Goal: Task Accomplishment & Management: Use online tool/utility

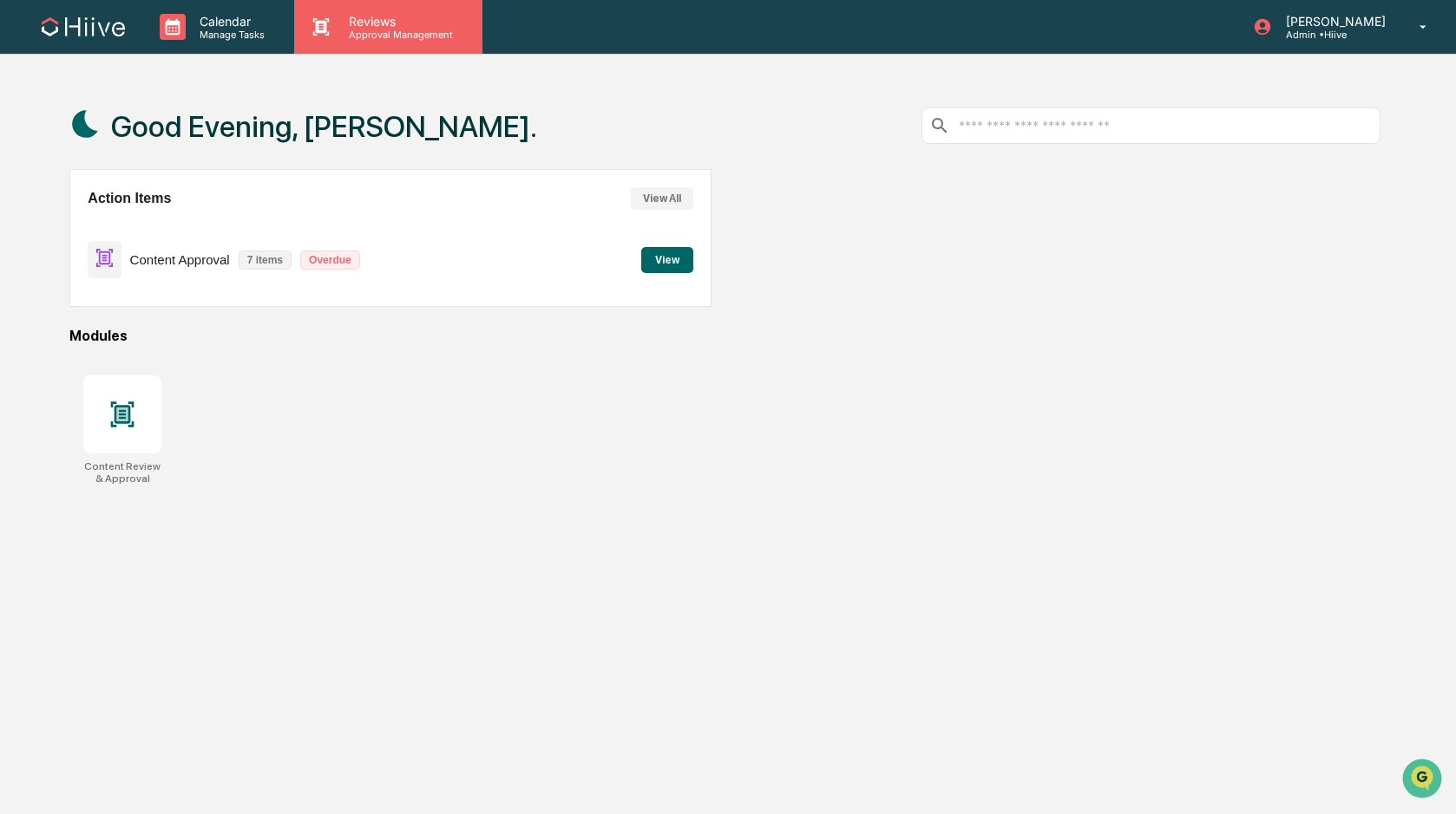
click at [413, 27] on p "Reviews" at bounding box center [399, 21] width 127 height 15
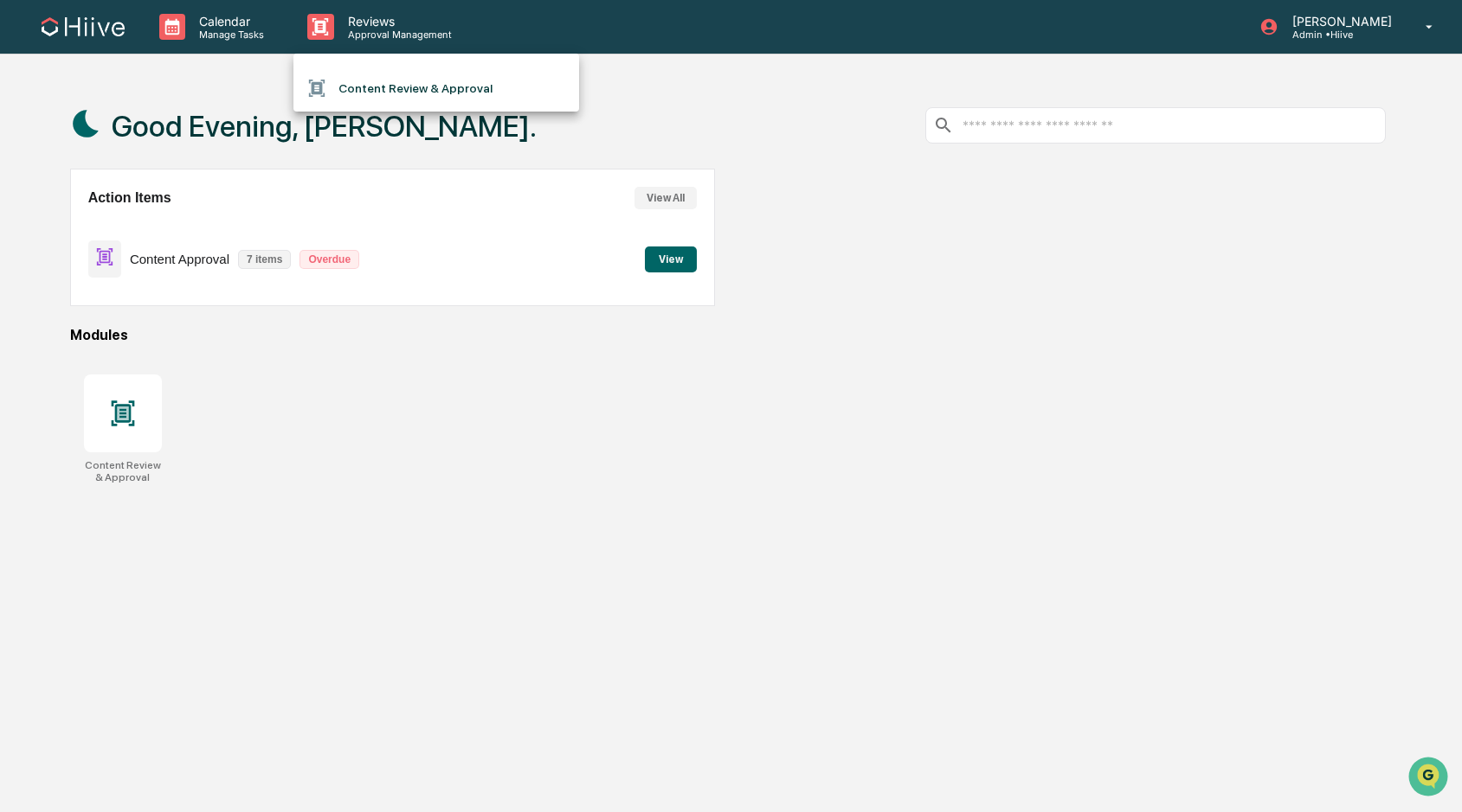
click at [760, 91] on div at bounding box center [731, 406] width 1462 height 812
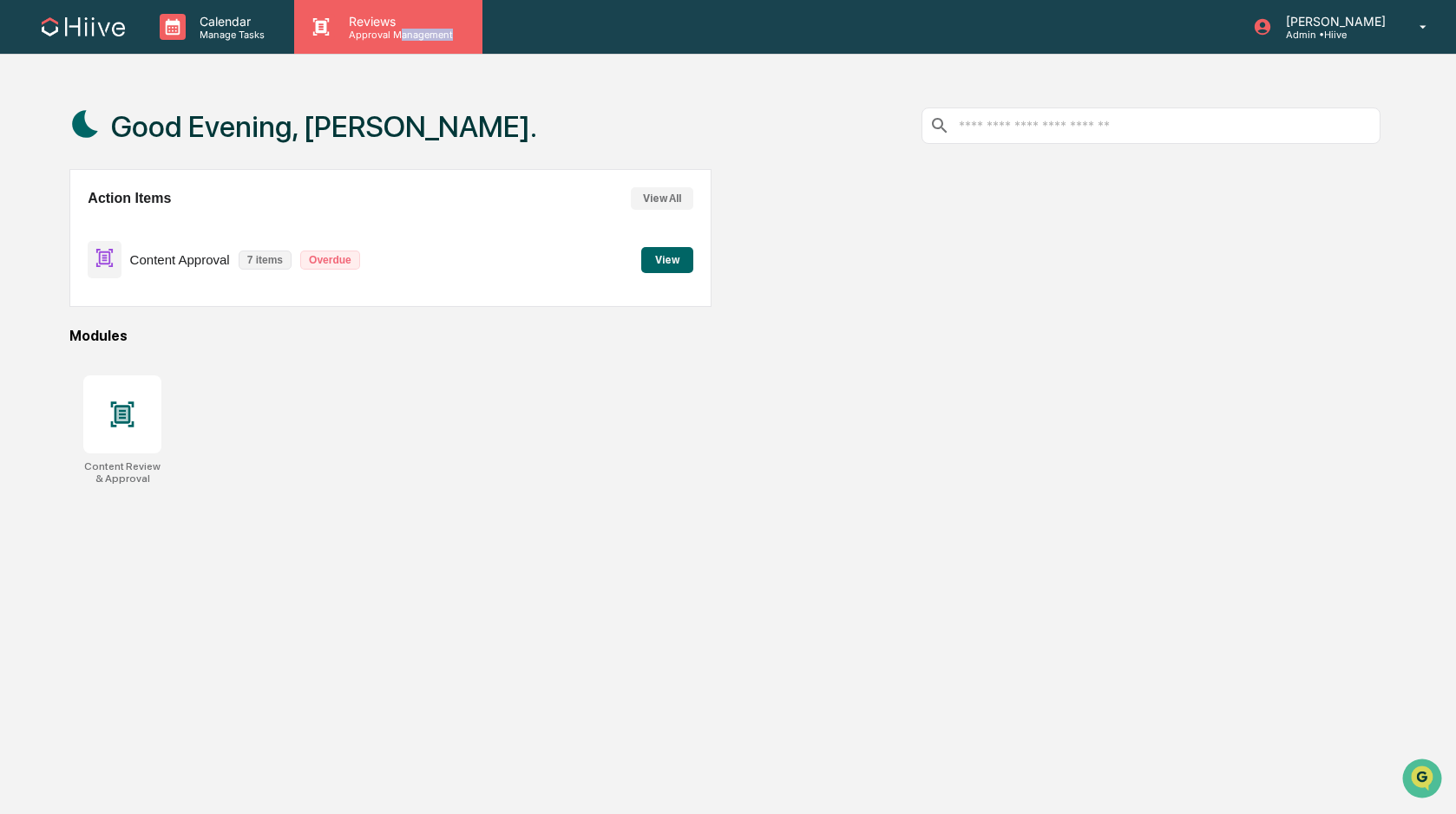
click at [403, 36] on div "Reviews Approval Management" at bounding box center [388, 27] width 188 height 54
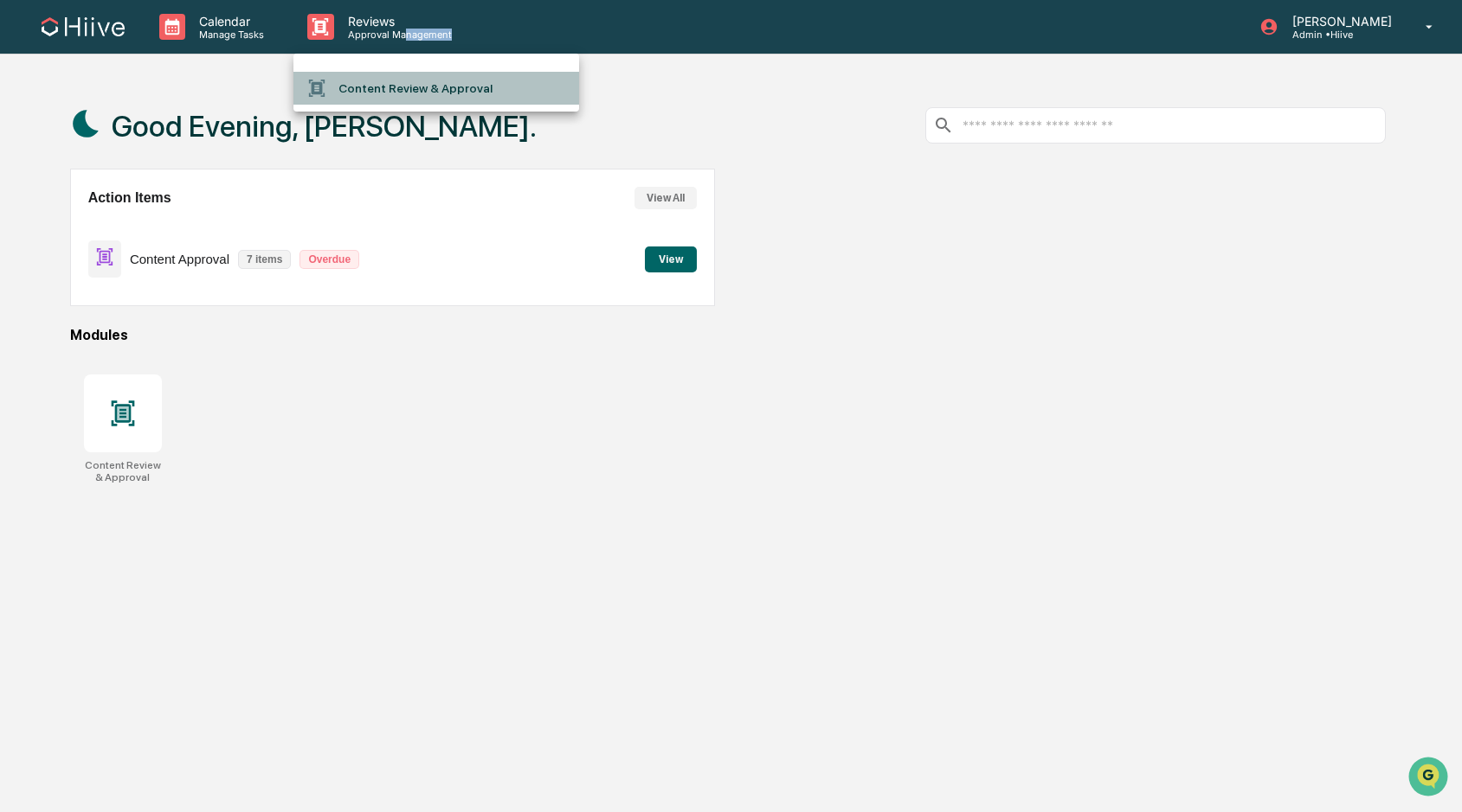
click at [404, 88] on li "Content Review & Approval" at bounding box center [437, 88] width 286 height 33
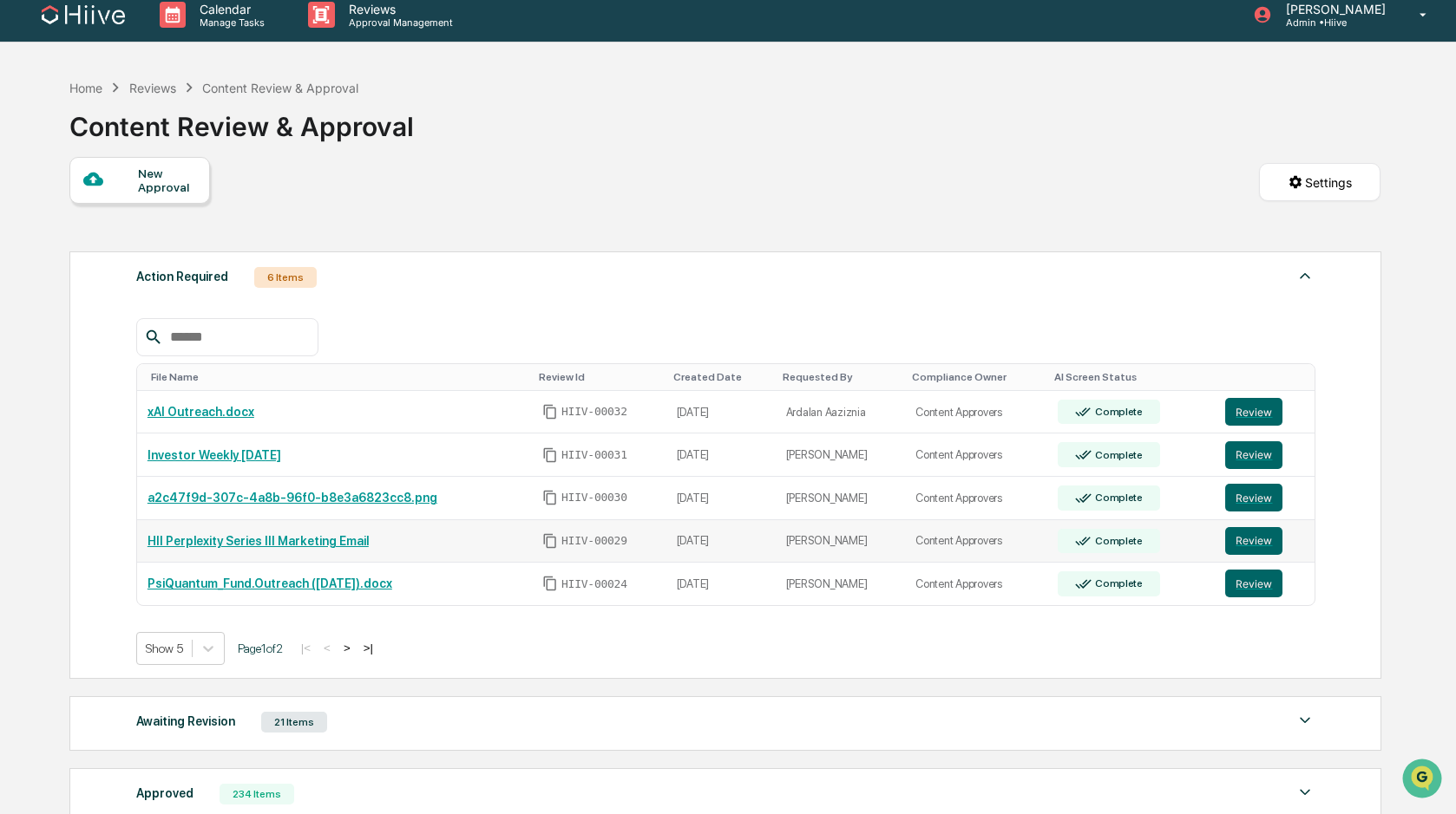
scroll to position [30, 0]
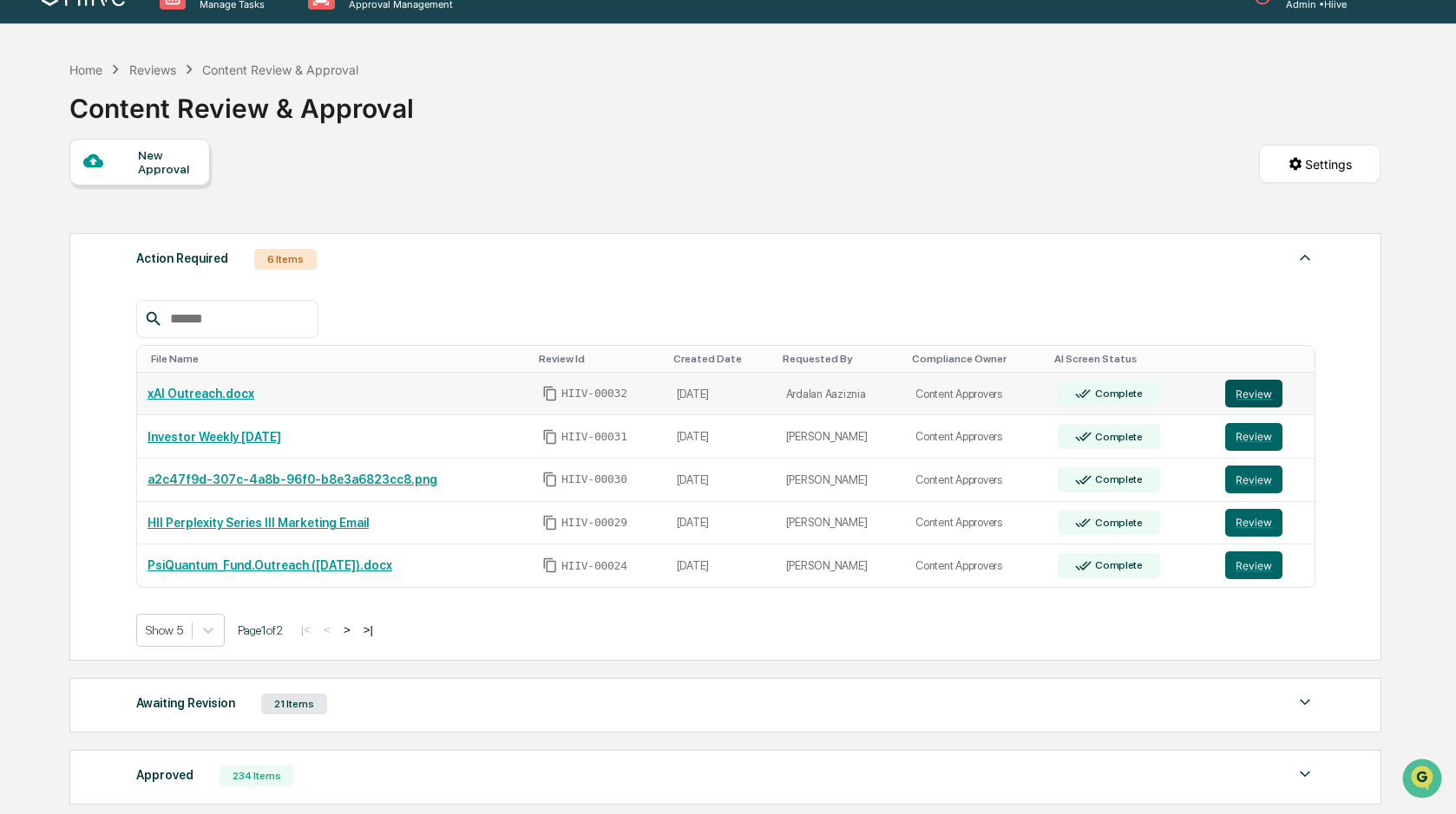
click at [1242, 391] on button "Review" at bounding box center [1254, 394] width 57 height 28
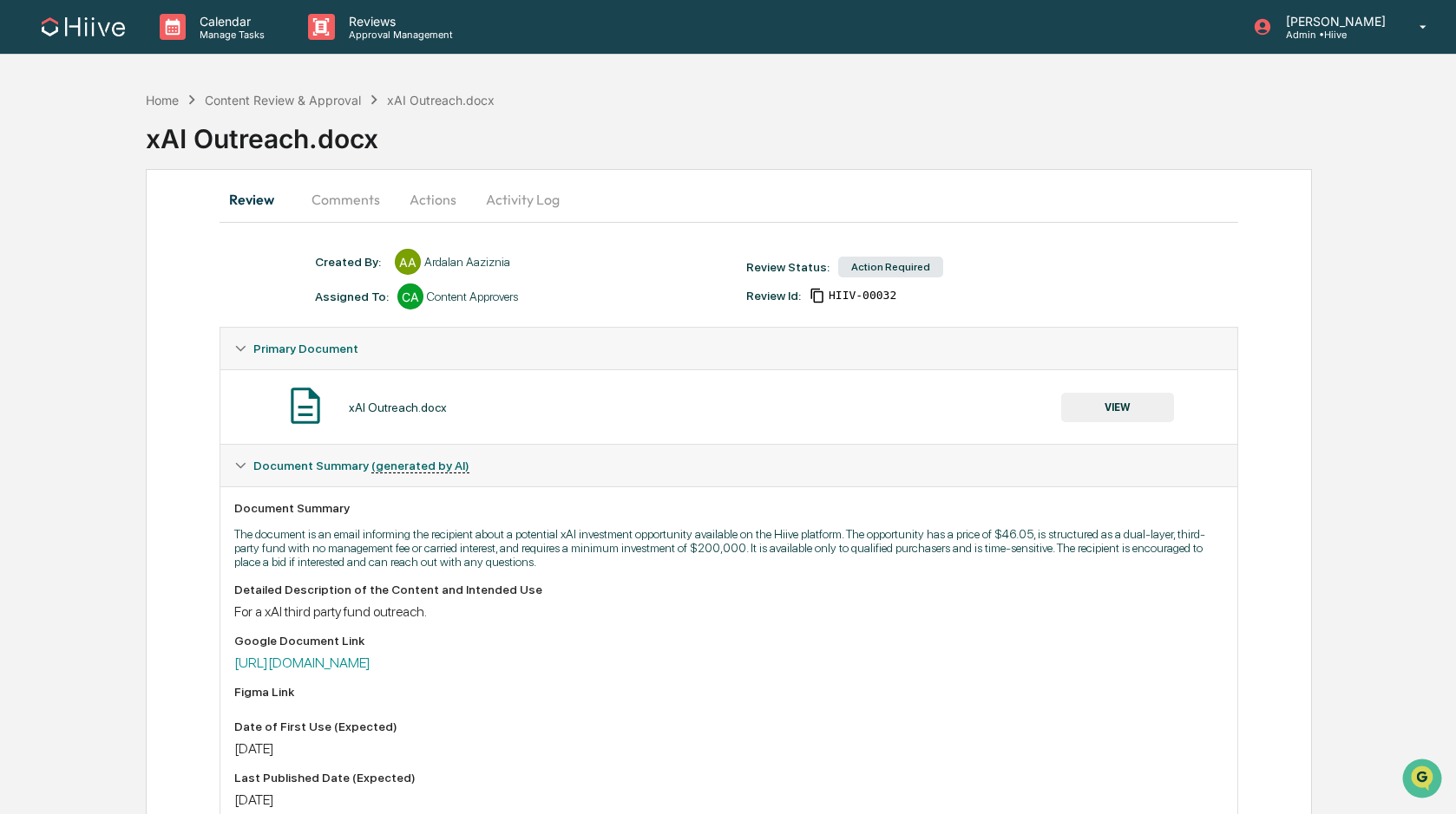
click at [343, 184] on button "Comments" at bounding box center [346, 200] width 96 height 42
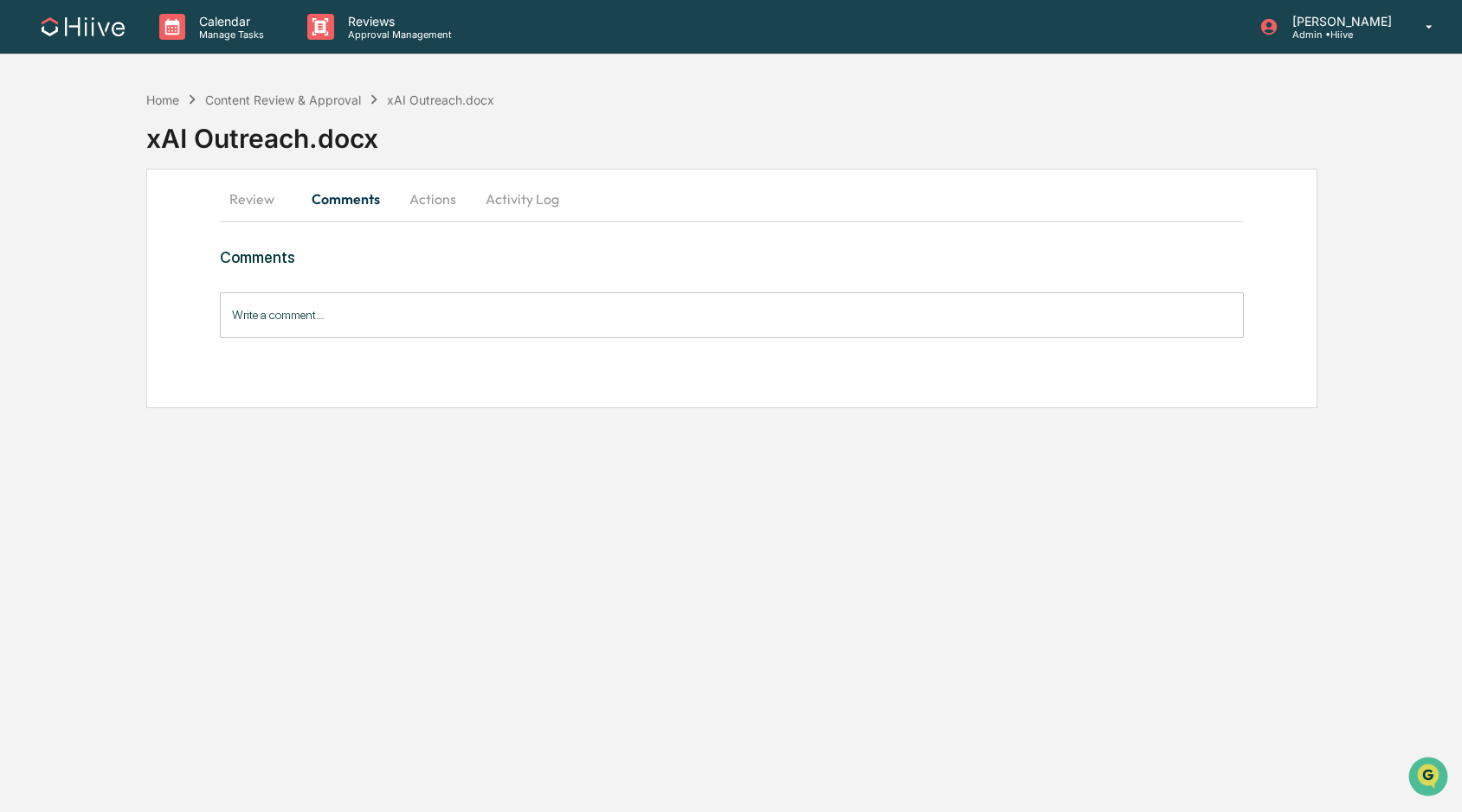
click at [247, 193] on button "Review" at bounding box center [259, 199] width 78 height 42
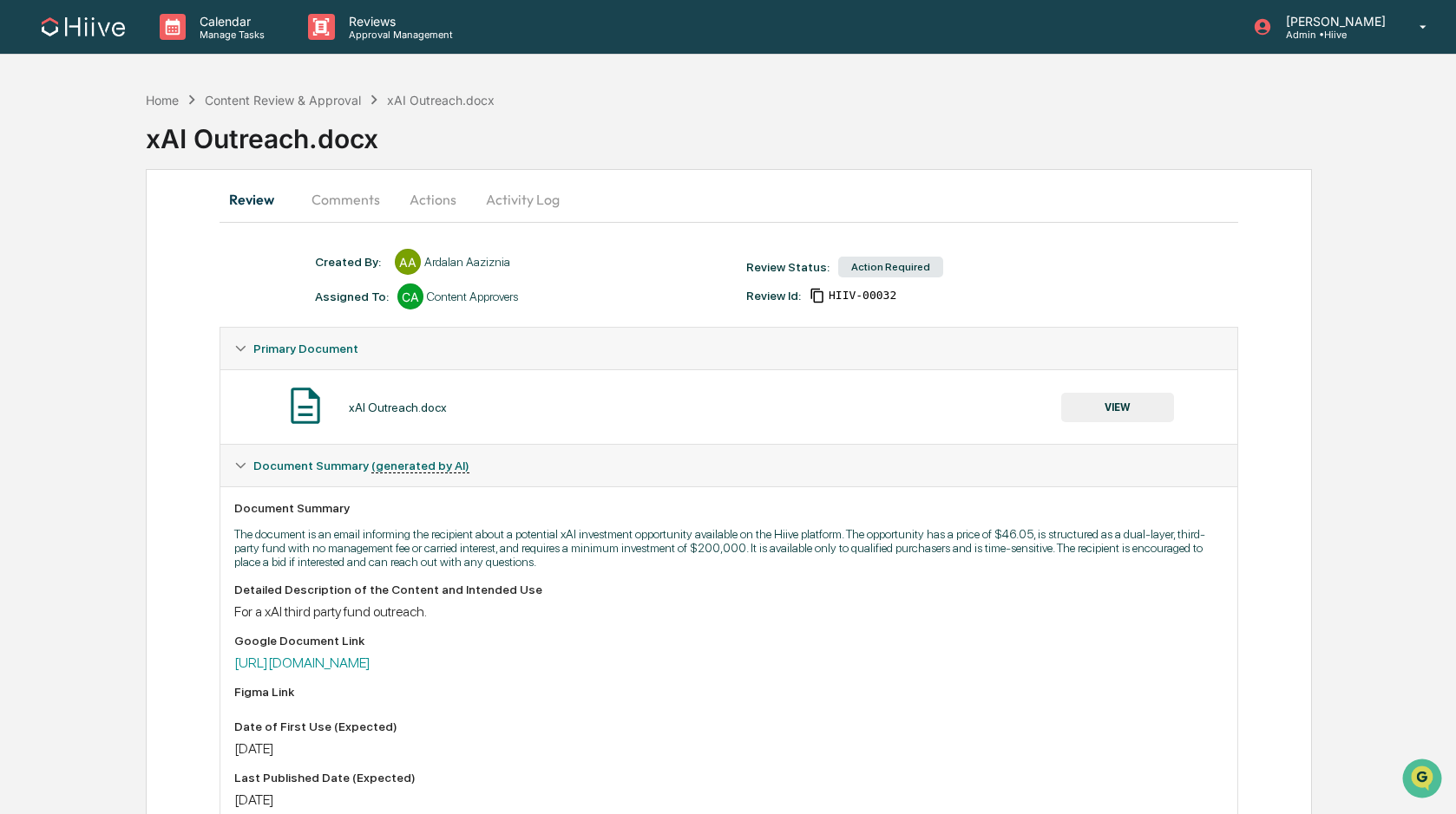
click at [439, 204] on button "Actions" at bounding box center [433, 200] width 78 height 42
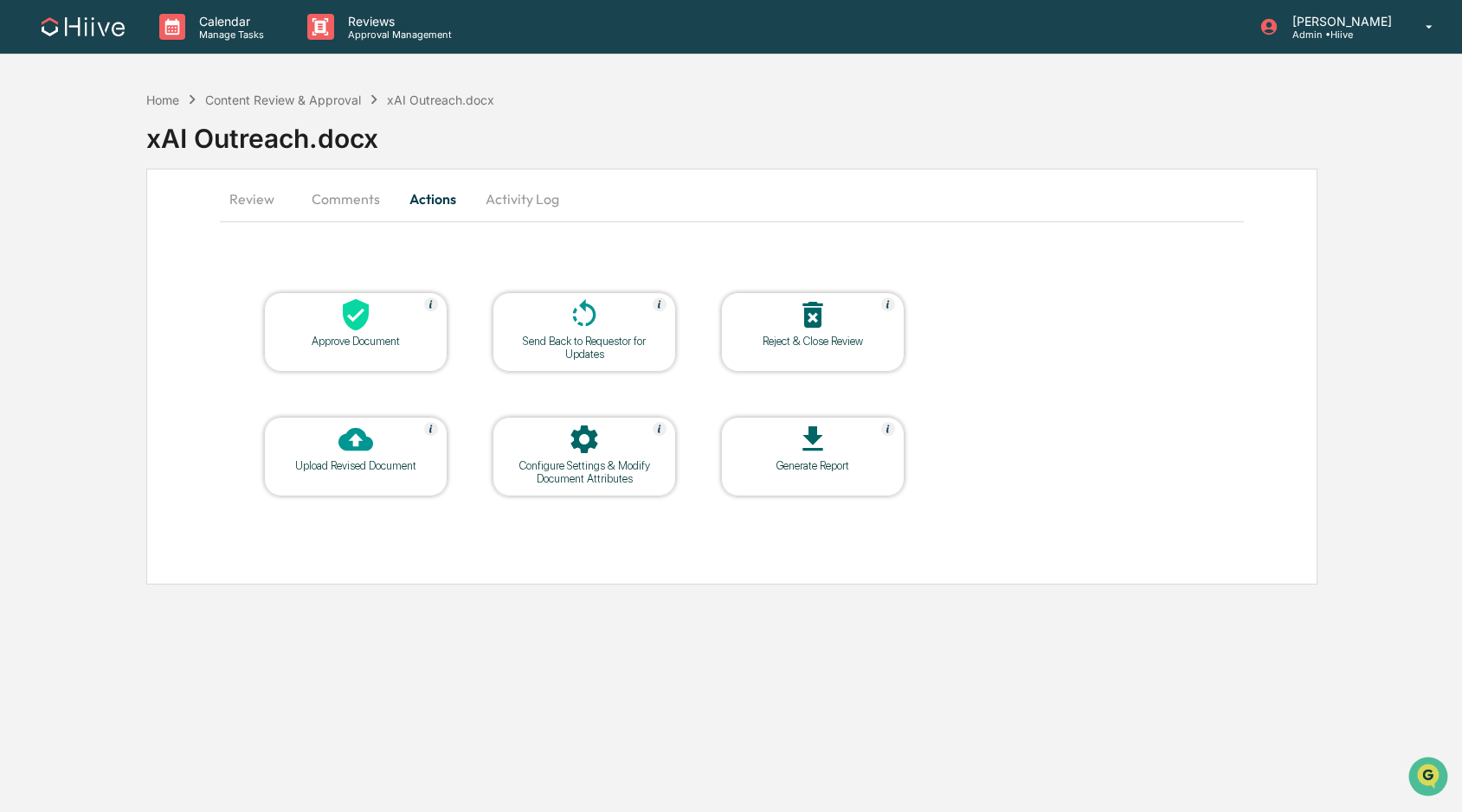
click at [398, 345] on div "Approve Document" at bounding box center [356, 341] width 156 height 13
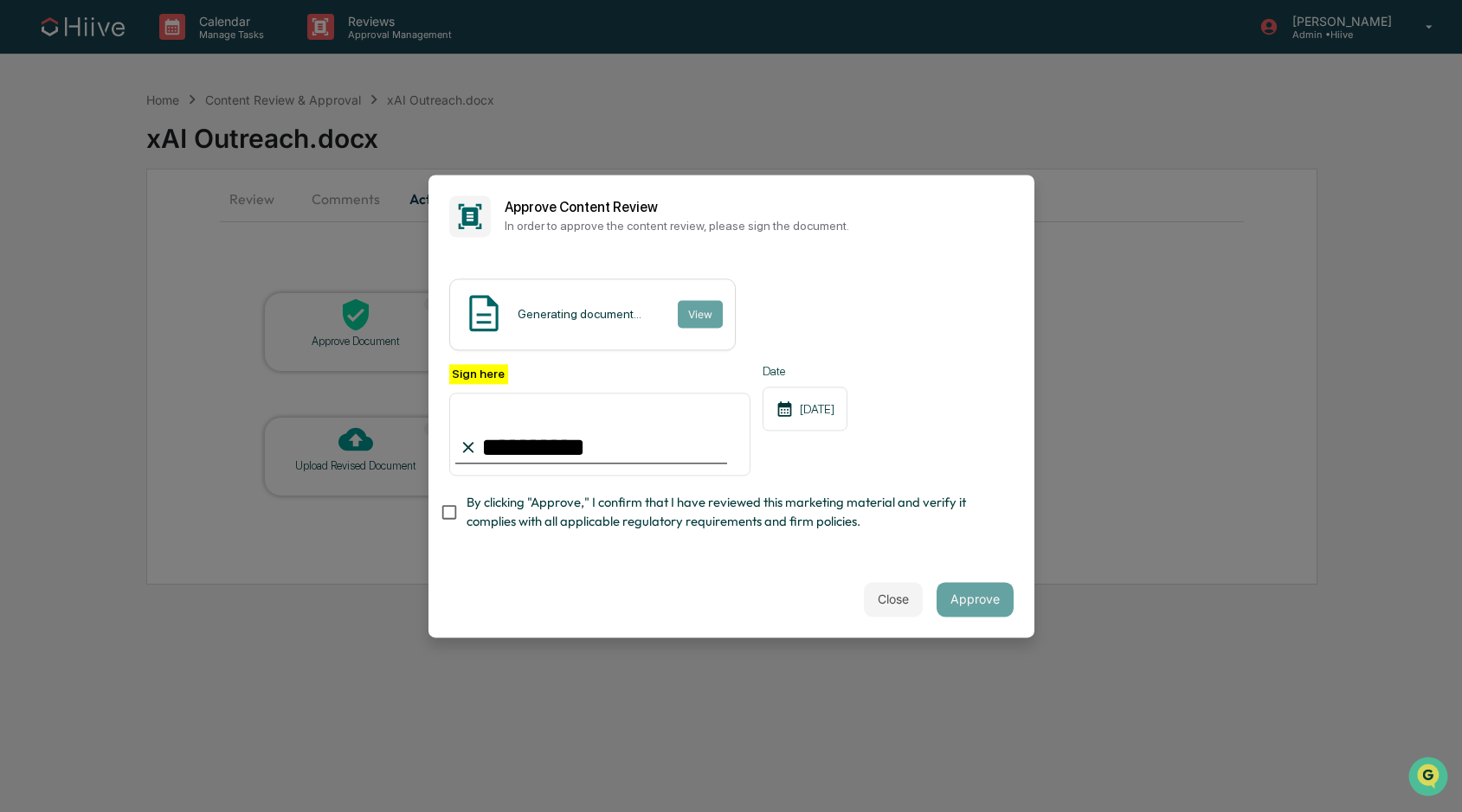
type input "**********"
click at [885, 458] on div "**********" at bounding box center [732, 421] width 565 height 113
click at [742, 510] on span "By clicking "Approve," I confirm that I have reviewed this marketing material a…" at bounding box center [734, 513] width 534 height 39
click at [982, 602] on button "Approve" at bounding box center [974, 600] width 77 height 35
